Goal: Navigation & Orientation: Find specific page/section

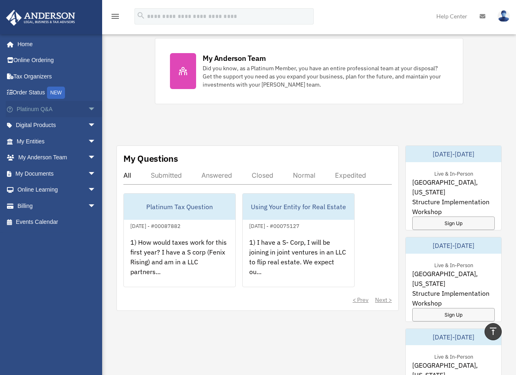
scroll to position [368, 0]
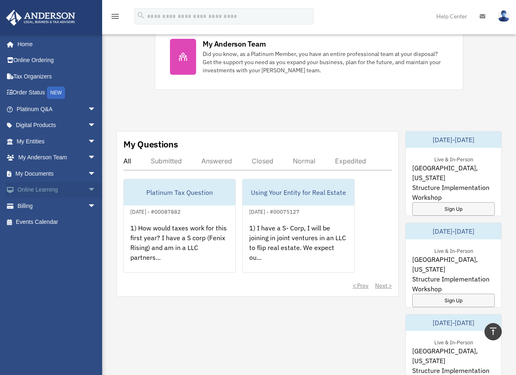
click at [70, 193] on link "Online Learning arrow_drop_down" at bounding box center [57, 190] width 103 height 16
click at [88, 191] on span "arrow_drop_down" at bounding box center [96, 190] width 16 height 17
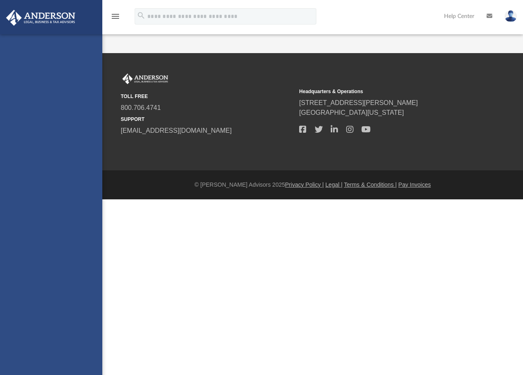
click at [64, 213] on div "[EMAIL_ADDRESS][DOMAIN_NAME] Sign Out [EMAIL_ADDRESS][DOMAIN_NAME] Home Online …" at bounding box center [51, 221] width 102 height 375
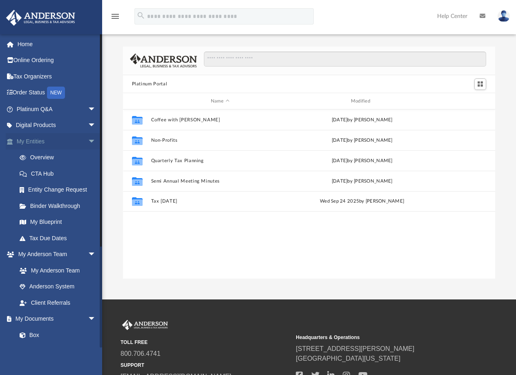
scroll to position [180, 366]
click at [88, 130] on span "arrow_drop_down" at bounding box center [96, 125] width 16 height 17
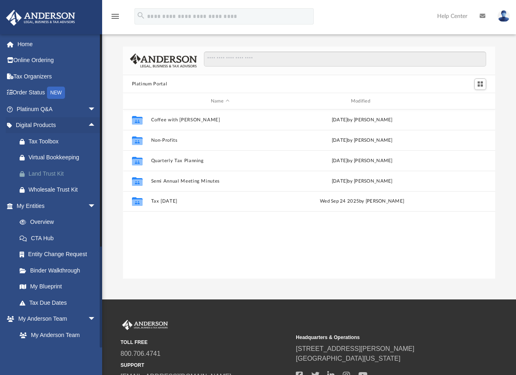
click at [65, 176] on div "Land Trust Kit" at bounding box center [64, 174] width 70 height 10
click at [61, 258] on link "Entity Change Request" at bounding box center [59, 255] width 97 height 16
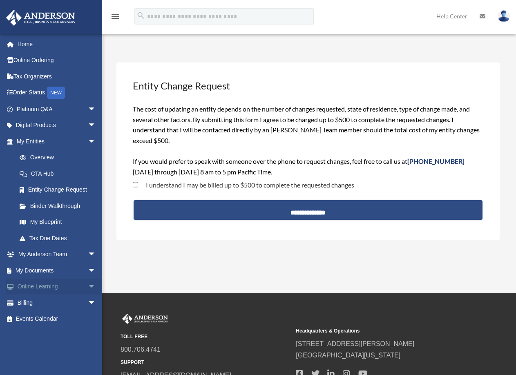
click at [88, 288] on span "arrow_drop_down" at bounding box center [96, 287] width 16 height 17
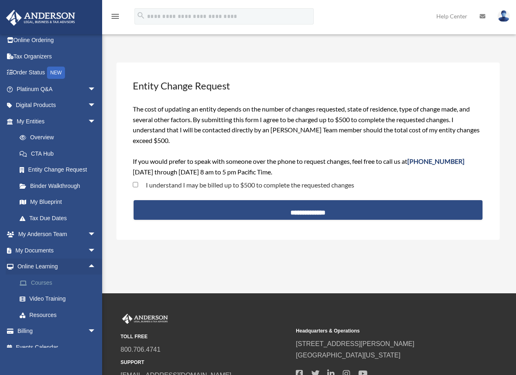
scroll to position [30, 0]
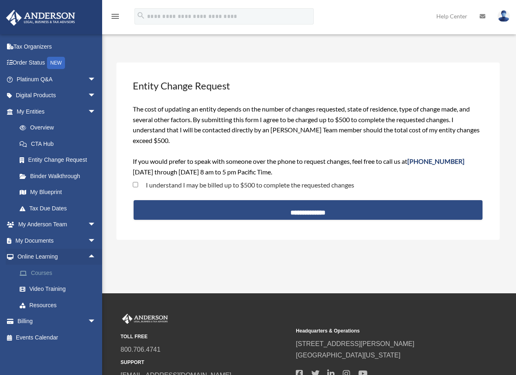
click at [52, 279] on link "Courses" at bounding box center [59, 273] width 97 height 16
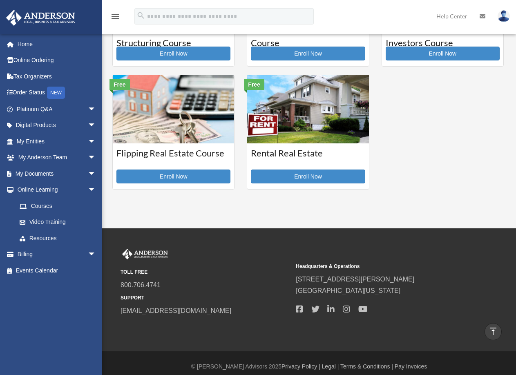
scroll to position [223, 0]
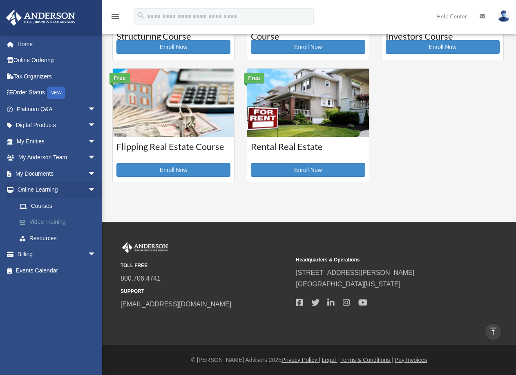
click at [74, 226] on link "Video Training" at bounding box center [59, 222] width 97 height 16
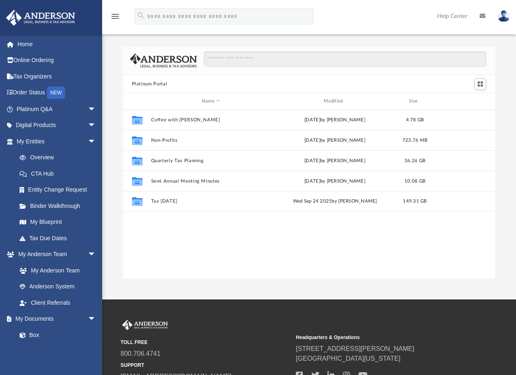
scroll to position [180, 366]
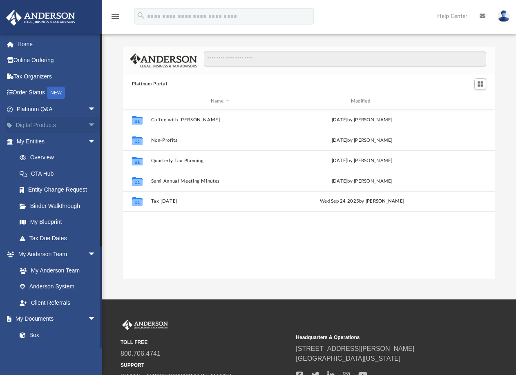
click at [88, 124] on span "arrow_drop_down" at bounding box center [96, 125] width 16 height 17
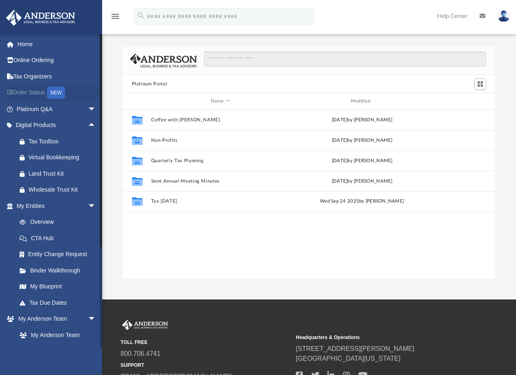
click at [74, 93] on link "Order Status NEW" at bounding box center [57, 93] width 103 height 17
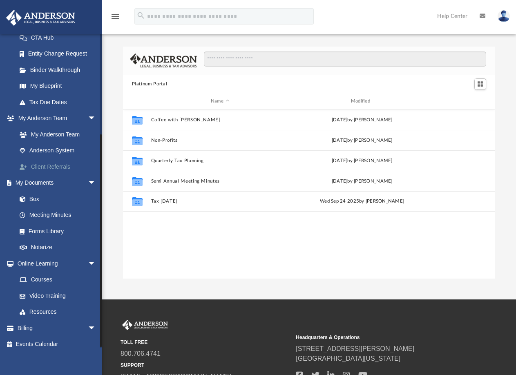
scroll to position [143, 0]
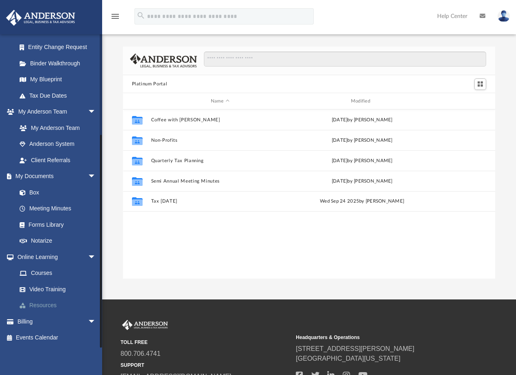
click at [63, 306] on link "Resources" at bounding box center [59, 306] width 97 height 16
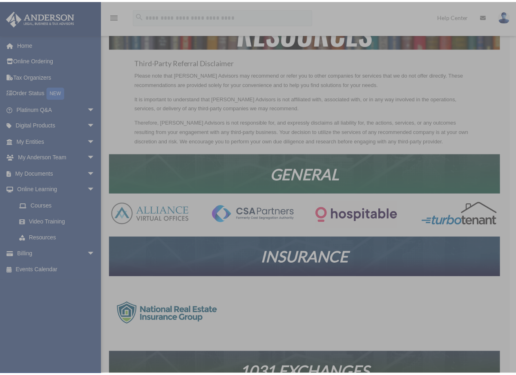
scroll to position [41, 0]
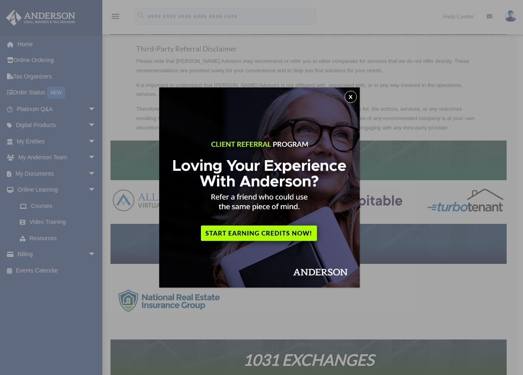
click at [353, 97] on button "x" at bounding box center [350, 97] width 12 height 12
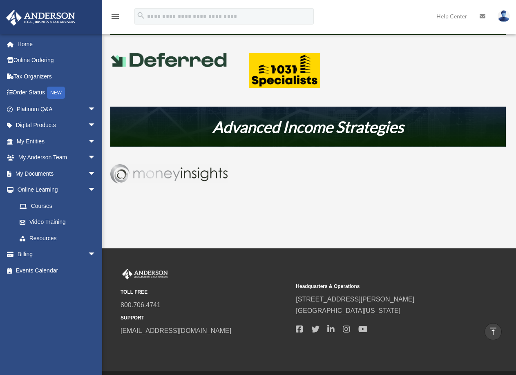
scroll to position [371, 0]
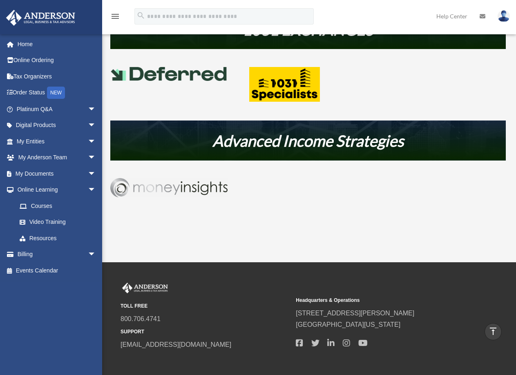
click at [268, 138] on em "Advanced Income Strategies" at bounding box center [308, 140] width 191 height 19
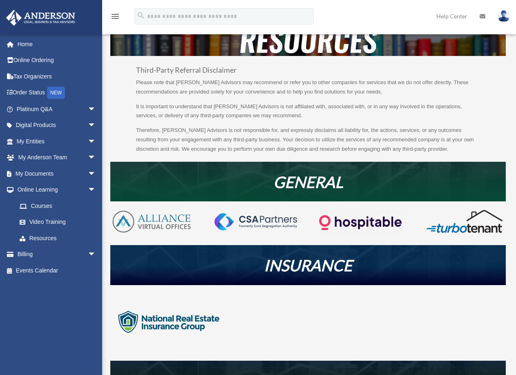
scroll to position [0, 0]
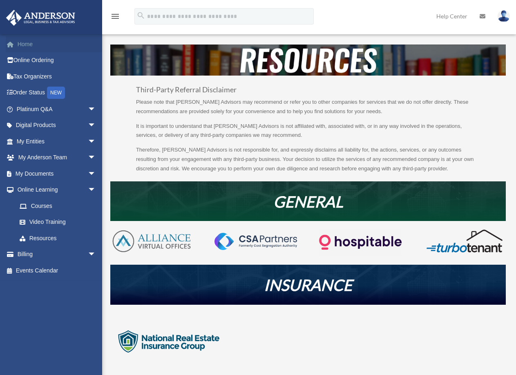
click at [66, 46] on link "Home" at bounding box center [57, 44] width 103 height 16
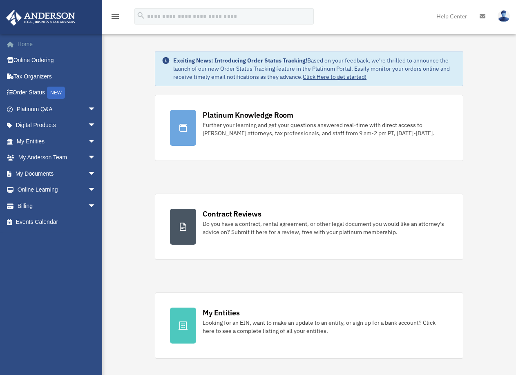
click at [38, 47] on link "Home" at bounding box center [57, 44] width 103 height 16
click at [120, 18] on icon "menu" at bounding box center [115, 16] width 10 height 10
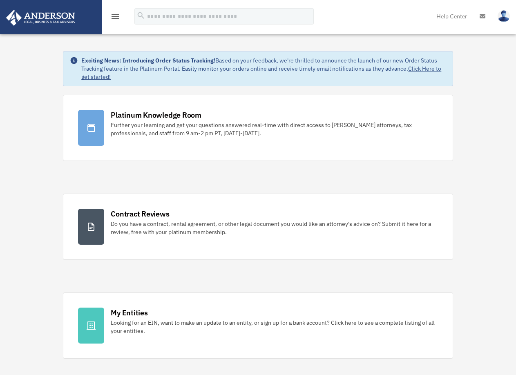
click at [120, 18] on icon "menu" at bounding box center [115, 16] width 10 height 10
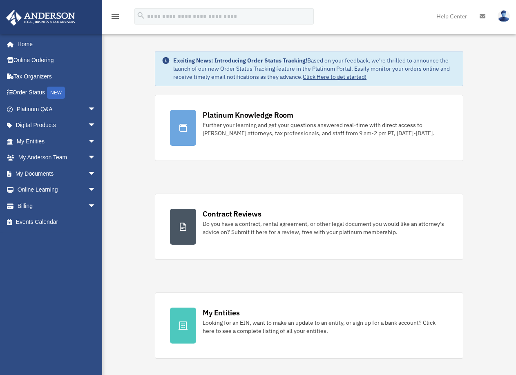
click at [69, 21] on img at bounding box center [41, 18] width 74 height 16
click at [29, 63] on link "Online Ordering" at bounding box center [57, 60] width 103 height 16
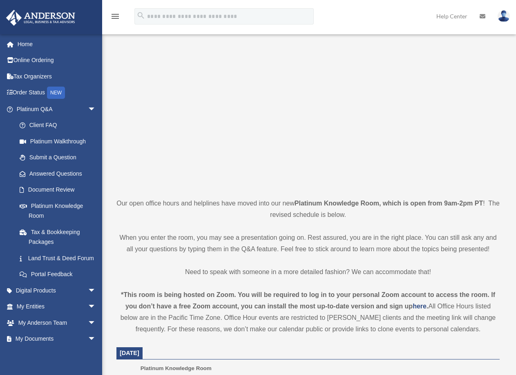
scroll to position [41, 0]
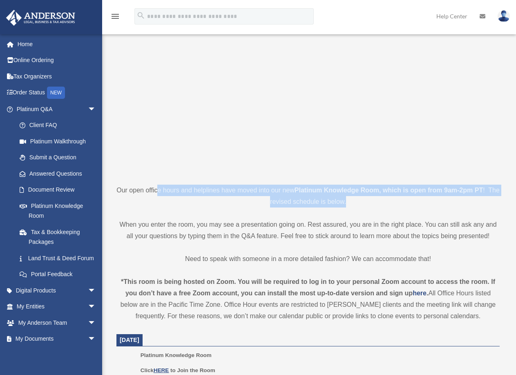
drag, startPoint x: 164, startPoint y: 190, endPoint x: 379, endPoint y: 197, distance: 214.4
click at [379, 197] on p "Our open office hours and helplines have moved into our new Platinum Knowledge …" at bounding box center [309, 196] width 384 height 23
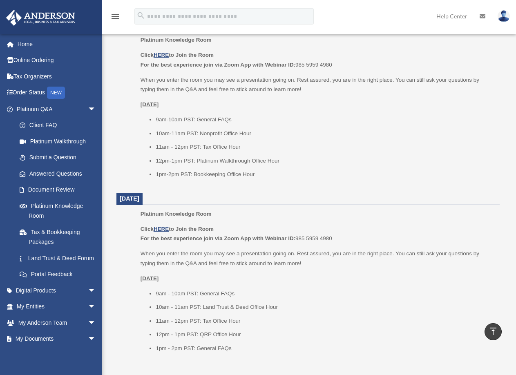
scroll to position [900, 0]
